Goal: Task Accomplishment & Management: Complete application form

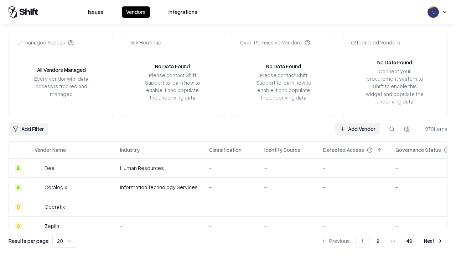
click at [357, 129] on link "Add Vendor" at bounding box center [357, 129] width 45 height 13
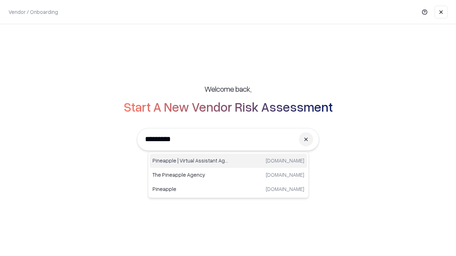
click at [228, 161] on div "Pineapple | Virtual Assistant Agency trypineapple.com" at bounding box center [228, 161] width 157 height 14
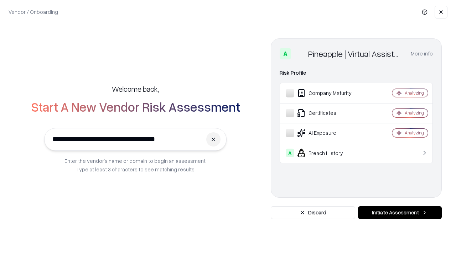
type input "**********"
click at [400, 213] on button "Initiate Assessment" at bounding box center [400, 213] width 84 height 13
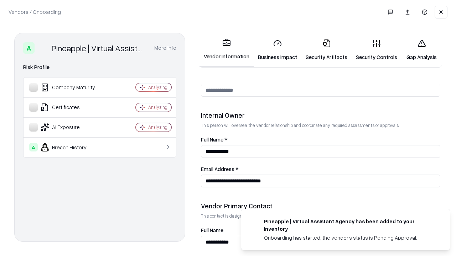
scroll to position [369, 0]
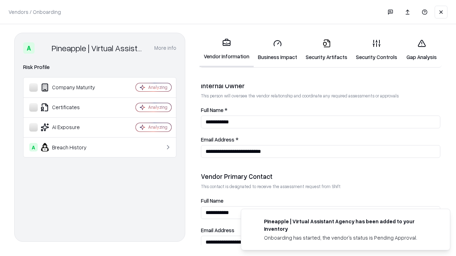
click at [277, 50] on link "Business Impact" at bounding box center [278, 49] width 48 height 33
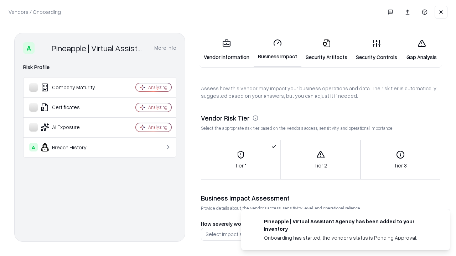
click at [326, 50] on link "Security Artifacts" at bounding box center [326, 49] width 50 height 33
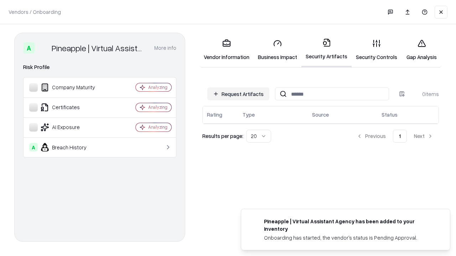
click at [238, 94] on button "Request Artifacts" at bounding box center [238, 94] width 62 height 13
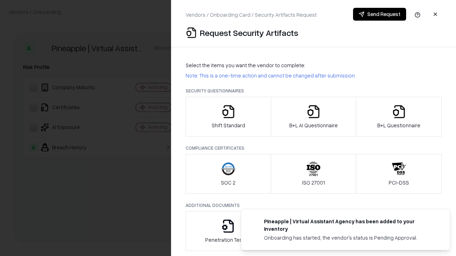
click at [228, 117] on icon "button" at bounding box center [228, 112] width 14 height 14
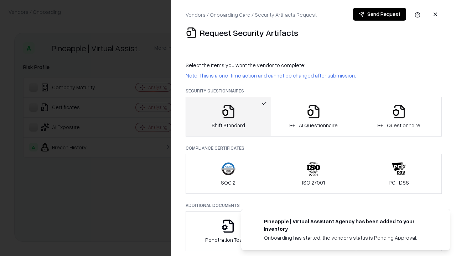
click at [379, 14] on button "Send Request" at bounding box center [379, 14] width 53 height 13
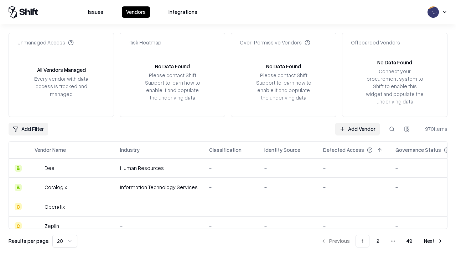
click at [392, 129] on button at bounding box center [391, 129] width 13 height 13
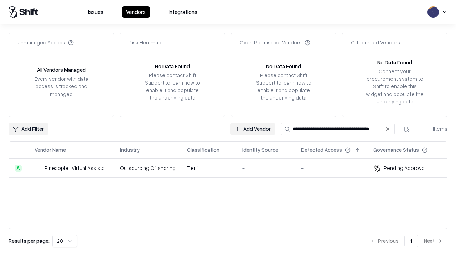
type input "**********"
click at [232, 168] on td "Tier 1" at bounding box center [208, 168] width 55 height 19
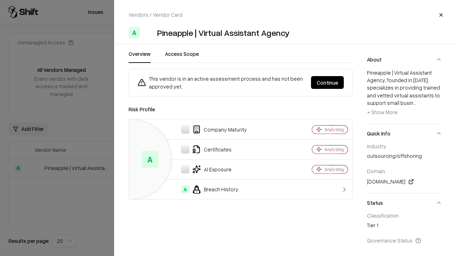
click at [327, 83] on button "Continue" at bounding box center [327, 82] width 33 height 13
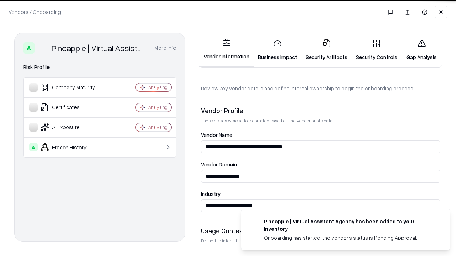
click at [326, 50] on link "Security Artifacts" at bounding box center [326, 49] width 50 height 33
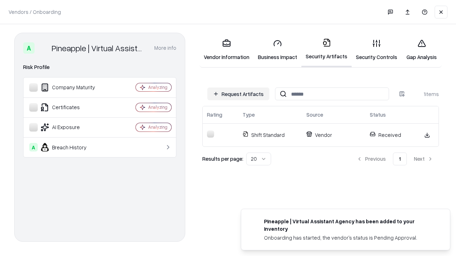
click at [376, 50] on link "Security Controls" at bounding box center [376, 49] width 50 height 33
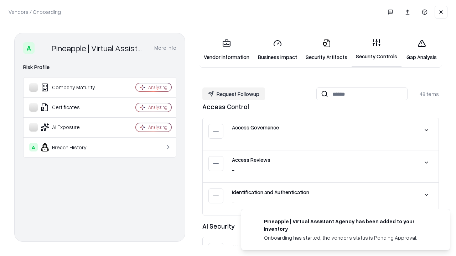
click at [234, 94] on button "Request Followup" at bounding box center [233, 94] width 63 height 13
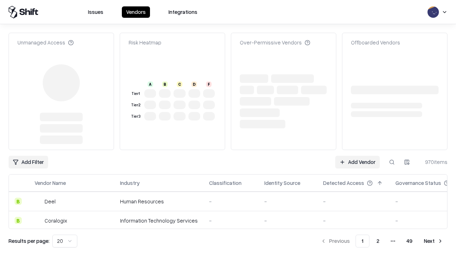
click at [357, 156] on link "Add Vendor" at bounding box center [357, 162] width 45 height 13
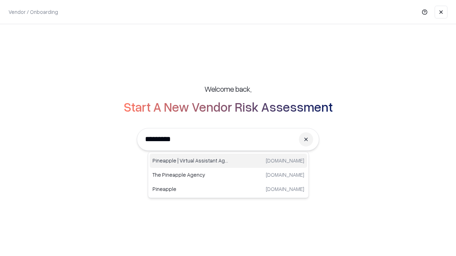
click at [228, 161] on div "Pineapple | Virtual Assistant Agency trypineapple.com" at bounding box center [228, 161] width 157 height 14
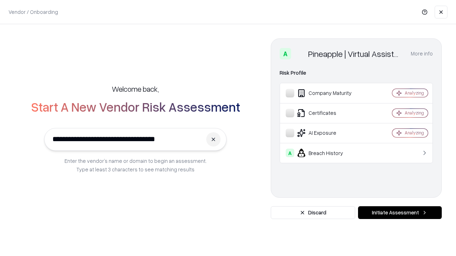
type input "**********"
click at [400, 213] on button "Initiate Assessment" at bounding box center [400, 213] width 84 height 13
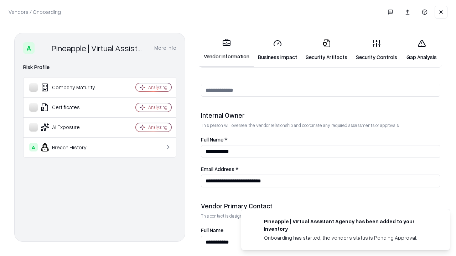
scroll to position [369, 0]
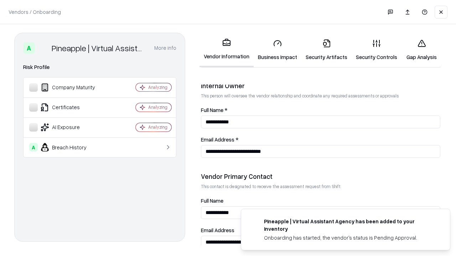
click at [421, 50] on link "Gap Analysis" at bounding box center [421, 49] width 40 height 33
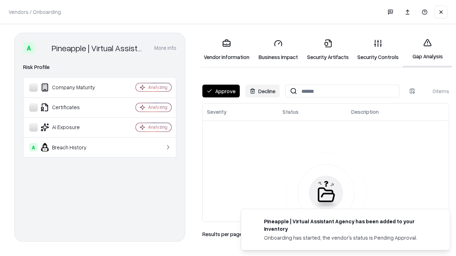
click at [221, 91] on button "Approve" at bounding box center [220, 91] width 37 height 13
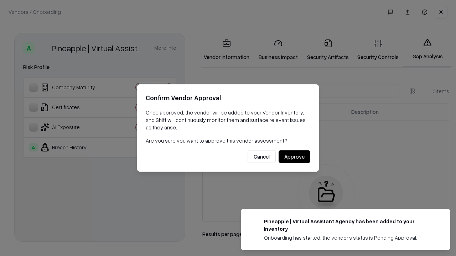
click at [294, 157] on button "Approve" at bounding box center [294, 157] width 32 height 13
